Goal: Task Accomplishment & Management: Complete application form

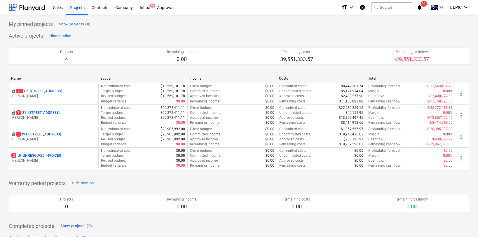
click at [60, 113] on p "7 S1 - [STREET_ADDRESS]" at bounding box center [37, 112] width 43 height 5
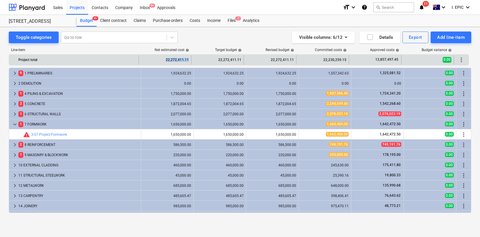
drag, startPoint x: 166, startPoint y: 60, endPoint x: 189, endPoint y: 59, distance: 22.5
click at [189, 59] on div "22,272,411.11" at bounding box center [165, 59] width 48 height 9
drag, startPoint x: 189, startPoint y: 60, endPoint x: 162, endPoint y: 56, distance: 26.9
click at [162, 56] on div "22,272,411.11" at bounding box center [165, 59] width 53 height 9
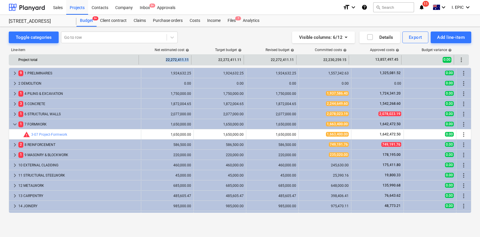
click at [165, 60] on div "22,272,411.11" at bounding box center [165, 59] width 48 height 9
drag, startPoint x: 165, startPoint y: 59, endPoint x: 186, endPoint y: 61, distance: 20.5
click at [186, 61] on div "22,272,411.11" at bounding box center [165, 59] width 48 height 9
drag, startPoint x: 236, startPoint y: 59, endPoint x: 219, endPoint y: 57, distance: 16.7
click at [219, 57] on div "22,272,411.11" at bounding box center [217, 59] width 53 height 9
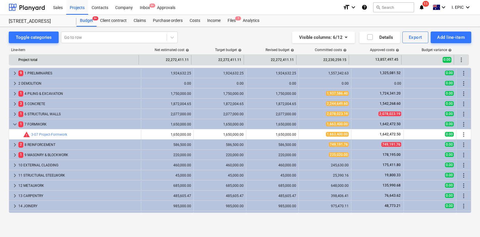
click at [181, 58] on div "22,272,411.11" at bounding box center [165, 59] width 48 height 9
drag, startPoint x: 168, startPoint y: 58, endPoint x: 400, endPoint y: 61, distance: 232.6
click at [400, 61] on div "Project total 22,272,411.11 22,272,411.11 22,272,411.11 22,230,259.15 13,857,49…" at bounding box center [239, 59] width 460 height 9
click at [400, 61] on div "13,857,497.45" at bounding box center [375, 59] width 53 height 9
drag, startPoint x: 400, startPoint y: 60, endPoint x: 376, endPoint y: 60, distance: 23.6
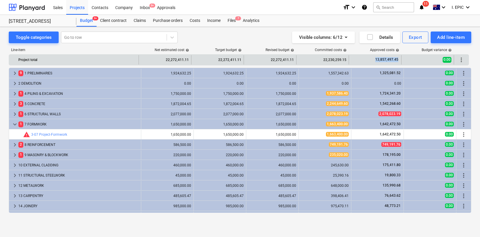
click at [376, 60] on div "13,857,497.45" at bounding box center [375, 59] width 53 height 9
click at [376, 60] on span "13,857,497.45" at bounding box center [387, 59] width 24 height 5
drag, startPoint x: 384, startPoint y: 60, endPoint x: 406, endPoint y: 60, distance: 21.9
click at [406, 60] on div "Project total 22,272,411.11 22,272,411.11 22,272,411.11 22,230,259.15 13,857,49…" at bounding box center [239, 59] width 460 height 9
drag, startPoint x: 188, startPoint y: 59, endPoint x: 161, endPoint y: 58, distance: 27.1
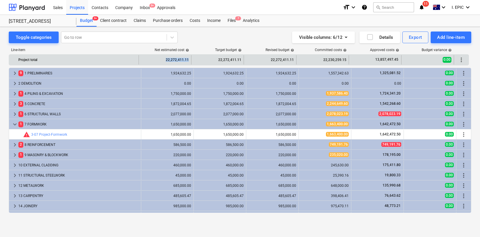
click at [160, 59] on div "22,272,411.11" at bounding box center [165, 59] width 48 height 9
click at [161, 58] on div "22,272,411.11" at bounding box center [165, 59] width 48 height 9
drag, startPoint x: 172, startPoint y: 58, endPoint x: 189, endPoint y: 58, distance: 16.9
click at [189, 58] on div "22,272,411.11" at bounding box center [165, 59] width 48 height 9
click at [189, 58] on div "22,272,411.11" at bounding box center [165, 59] width 53 height 9
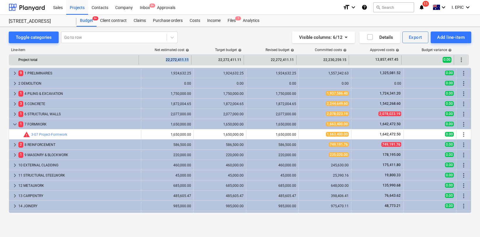
drag, startPoint x: 189, startPoint y: 60, endPoint x: 164, endPoint y: 60, distance: 25.1
click at [164, 60] on div "22,272,411.11" at bounding box center [165, 59] width 53 height 9
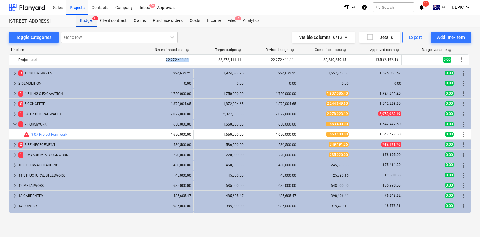
click at [87, 20] on div "Budget 9+" at bounding box center [86, 21] width 20 height 12
click at [79, 7] on div "Projects" at bounding box center [77, 7] width 22 height 15
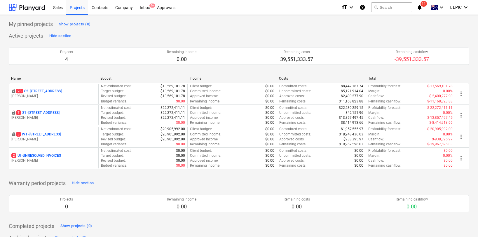
click at [210, 182] on div "Warranty period projects Hide section Projects 0 Remaining income 0.00 Remainin…" at bounding box center [239, 199] width 460 height 41
click at [219, 182] on div "Warranty period projects Hide section Projects 0 Remaining income 0.00 Remainin…" at bounding box center [239, 199] width 460 height 41
click at [217, 81] on div "Name Budget Income Costs Total" at bounding box center [239, 79] width 460 height 6
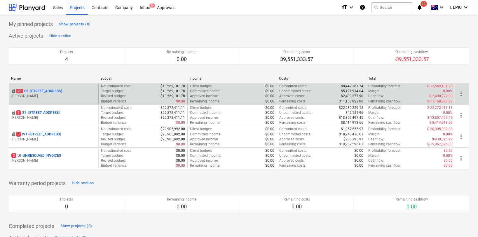
click at [216, 91] on p "Committed income :" at bounding box center [205, 91] width 31 height 5
click at [45, 90] on p "[STREET_ADDRESS]" at bounding box center [39, 91] width 46 height 5
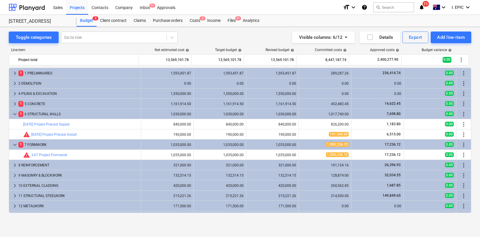
drag, startPoint x: 119, startPoint y: 22, endPoint x: 122, endPoint y: 27, distance: 5.0
click at [119, 23] on div "Client contract" at bounding box center [114, 21] width 34 height 12
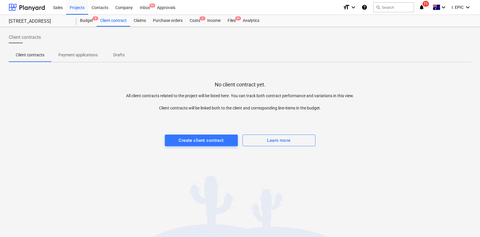
drag, startPoint x: 199, startPoint y: 104, endPoint x: 200, endPoint y: 108, distance: 4.2
click at [199, 104] on p "All client contracts related to the project will be listed here. You can track …" at bounding box center [239, 102] width 231 height 18
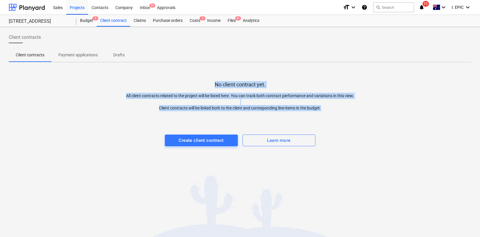
drag, startPoint x: 209, startPoint y: 81, endPoint x: 331, endPoint y: 109, distance: 125.0
click at [331, 109] on div "No client contract yet. All client contracts related to the project will be lis…" at bounding box center [240, 111] width 463 height 88
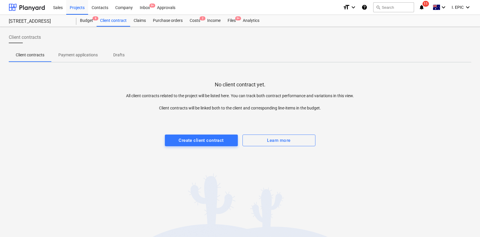
click at [331, 109] on p "All client contracts related to the project will be listed here. You can track …" at bounding box center [239, 102] width 231 height 18
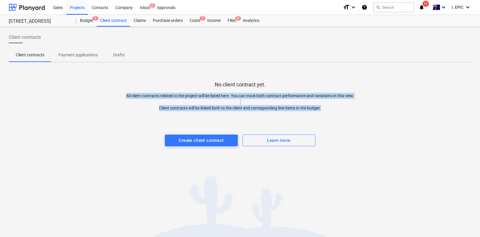
drag, startPoint x: 337, startPoint y: 111, endPoint x: 194, endPoint y: 79, distance: 146.8
click at [194, 79] on div "No client contract yet. All client contracts related to the project will be lis…" at bounding box center [240, 111] width 463 height 88
click at [193, 78] on div "No client contract yet. All client contracts related to the project will be lis…" at bounding box center [240, 111] width 463 height 88
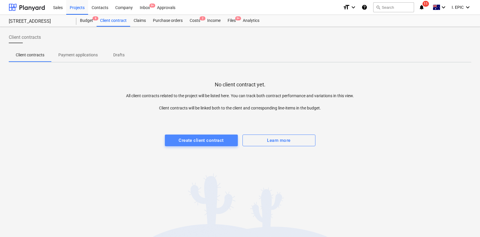
click at [207, 141] on div "Create client contract" at bounding box center [201, 141] width 45 height 8
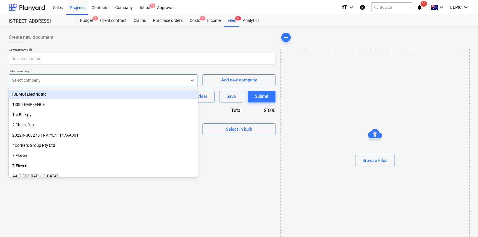
click at [132, 83] on div at bounding box center [98, 80] width 172 height 6
click at [119, 59] on input "text" at bounding box center [142, 59] width 267 height 12
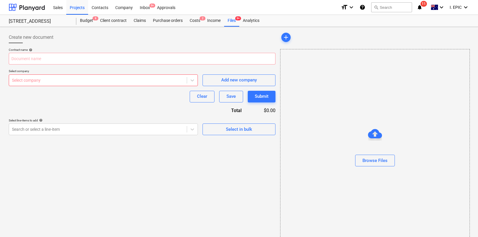
click at [109, 101] on div "Clear Save Submit" at bounding box center [142, 97] width 267 height 12
click at [131, 166] on div "Create new document Contract name help Select company Select company Add new co…" at bounding box center [141, 140] width 271 height 222
click at [166, 193] on div "Create new document Contract name help Select company Select company Add new co…" at bounding box center [141, 140] width 271 height 222
